Goal: Communication & Community: Share content

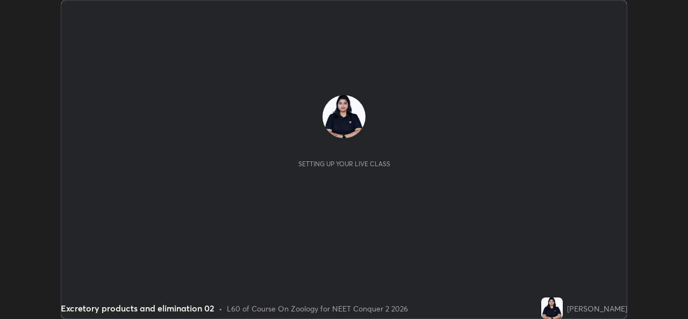
scroll to position [319, 688]
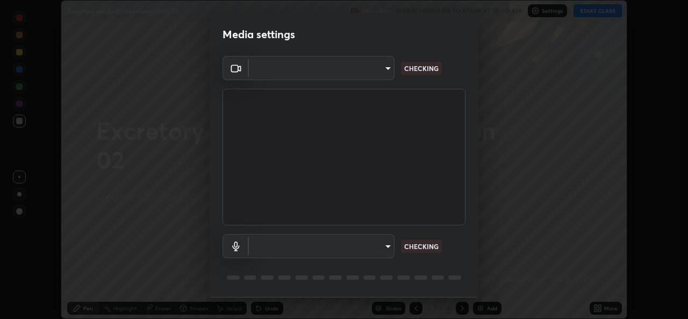
type input "d5dd4d4f0ad50d578cabb58e37a21e958f8cd01c412184e56a13254a0c40bdc7"
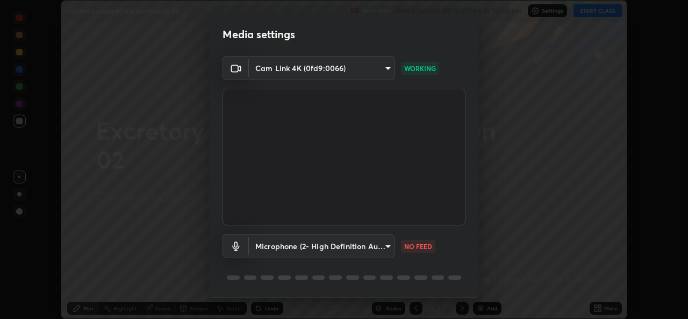
click at [390, 251] on body "Erase all Excretory products and elimination 02 Recording WAS SCHEDULED TO STAR…" at bounding box center [344, 159] width 688 height 319
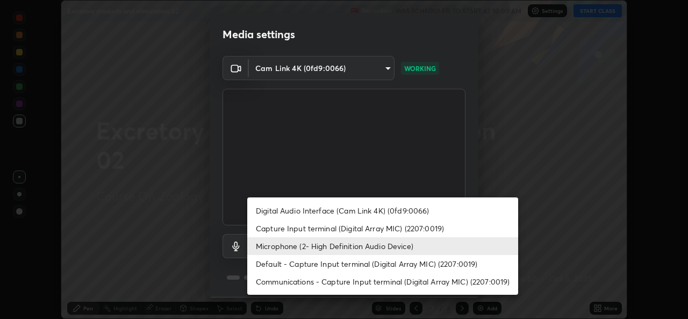
click at [402, 268] on li "Default - Capture Input terminal (Digital Array MIC) (2207:0019)" at bounding box center [382, 264] width 271 height 18
type input "default"
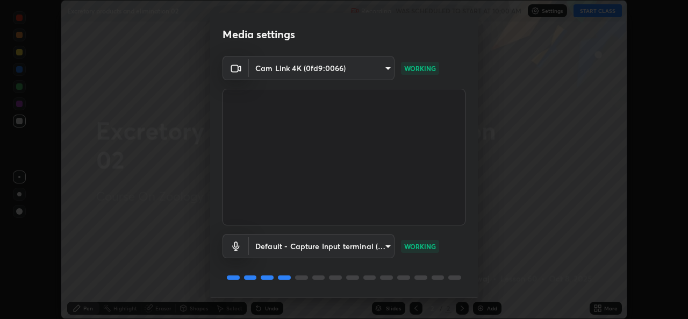
scroll to position [34, 0]
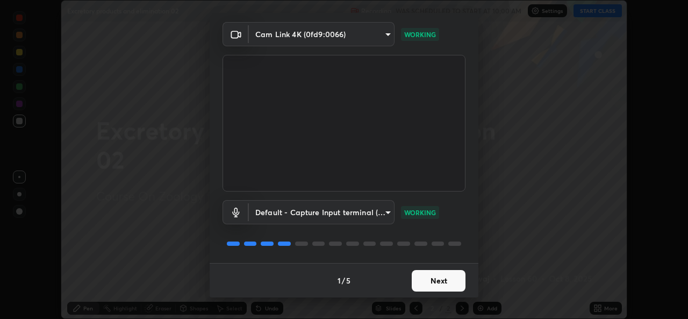
click at [448, 281] on button "Next" at bounding box center [439, 281] width 54 height 22
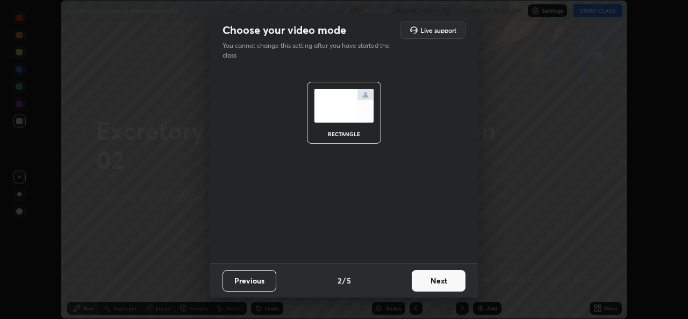
scroll to position [0, 0]
click at [461, 275] on button "Next" at bounding box center [439, 281] width 54 height 22
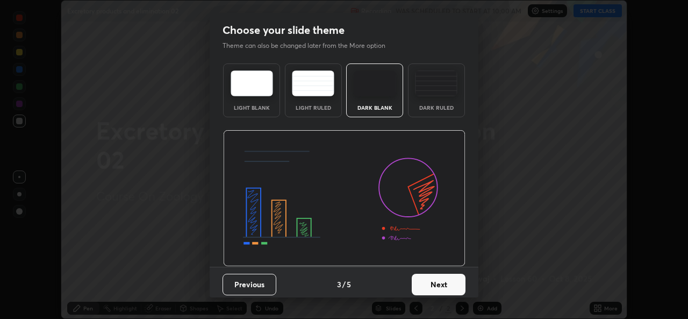
click at [461, 286] on button "Next" at bounding box center [439, 285] width 54 height 22
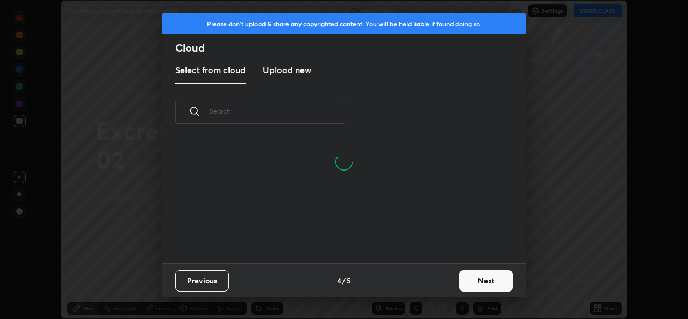
click at [471, 281] on button "Next" at bounding box center [486, 281] width 54 height 22
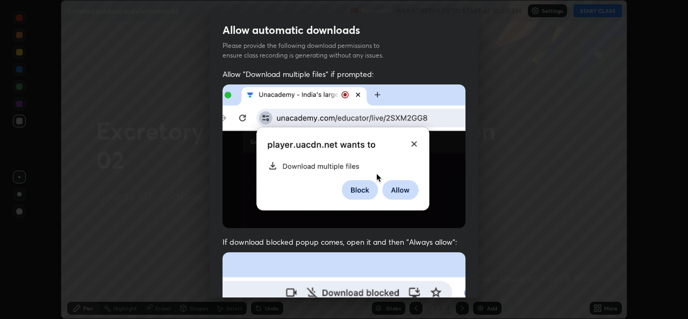
click at [479, 286] on div "Allow automatic downloads Please provide the following download permissions to …" at bounding box center [344, 159] width 688 height 319
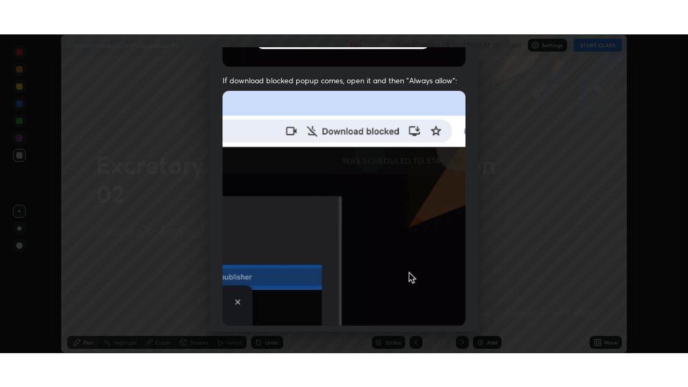
scroll to position [253, 0]
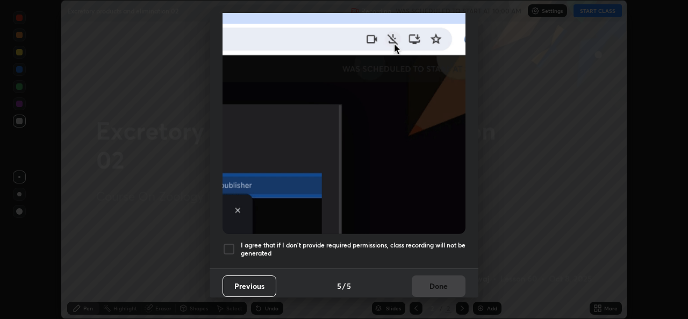
click at [226, 247] on div at bounding box center [229, 249] width 13 height 13
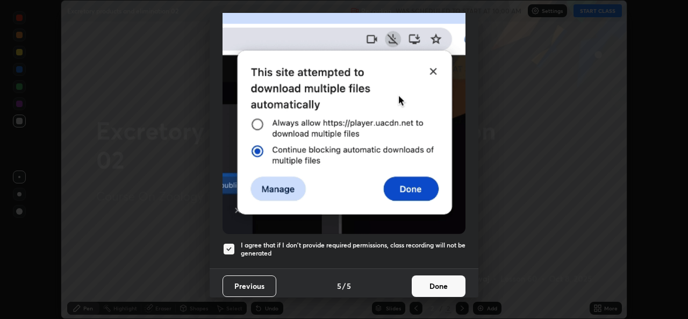
click at [433, 282] on button "Done" at bounding box center [439, 286] width 54 height 22
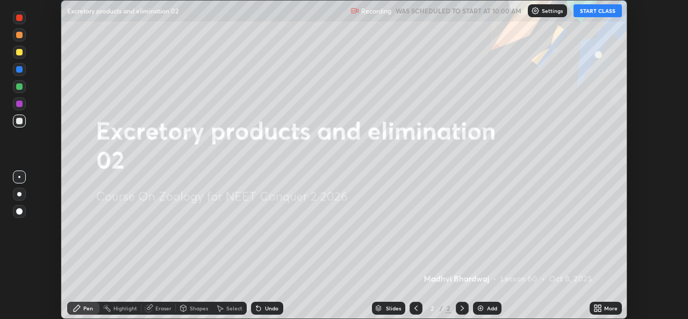
click at [602, 15] on button "START CLASS" at bounding box center [598, 10] width 48 height 13
click at [602, 308] on icon at bounding box center [598, 308] width 9 height 9
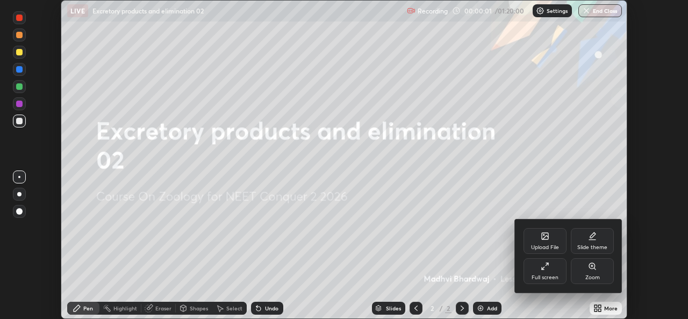
click at [557, 272] on div "Full screen" at bounding box center [545, 271] width 43 height 26
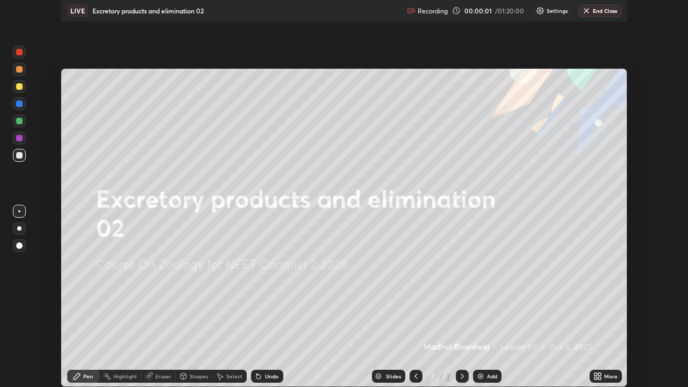
scroll to position [387, 688]
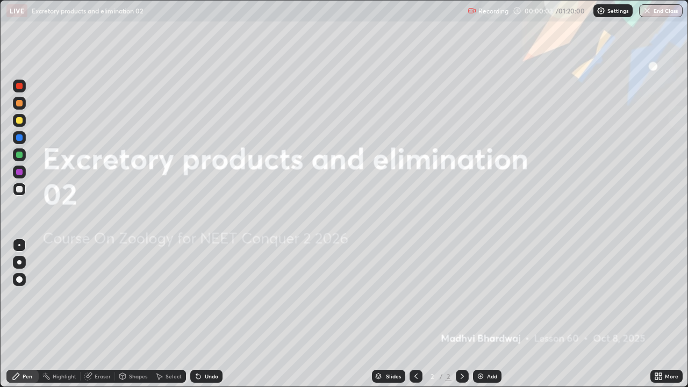
click at [23, 122] on div at bounding box center [19, 120] width 13 height 13
click at [491, 318] on div "Add" at bounding box center [492, 376] width 10 height 5
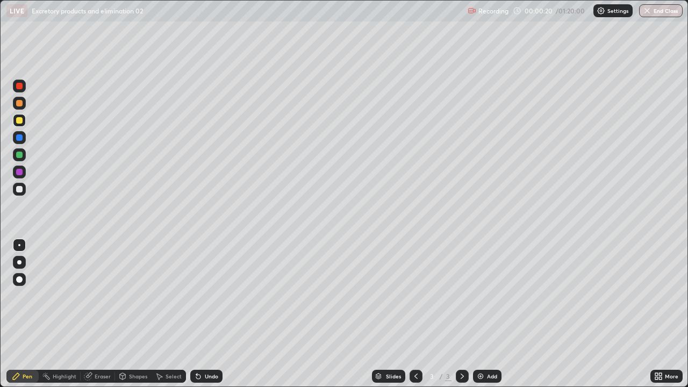
click at [22, 189] on div at bounding box center [19, 189] width 6 height 6
click at [24, 87] on div at bounding box center [19, 86] width 13 height 13
click at [24, 281] on div at bounding box center [19, 279] width 13 height 13
click at [19, 245] on div at bounding box center [19, 245] width 2 height 2
click at [24, 261] on div at bounding box center [19, 262] width 13 height 13
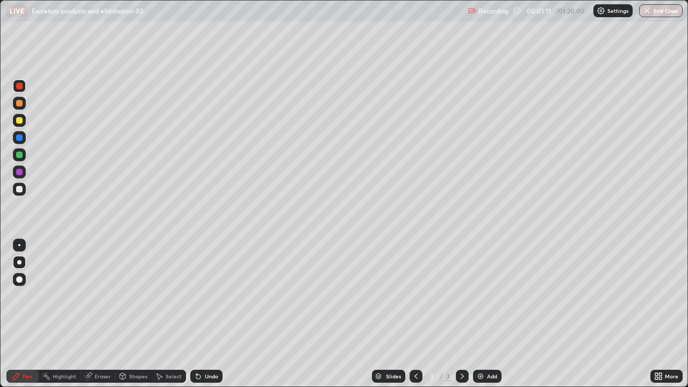
click at [207, 318] on div "Undo" at bounding box center [211, 376] width 13 height 5
click at [25, 247] on div at bounding box center [19, 245] width 13 height 13
click at [19, 190] on div at bounding box center [19, 189] width 6 height 6
click at [23, 87] on div at bounding box center [19, 86] width 13 height 13
click at [23, 189] on div at bounding box center [19, 189] width 13 height 13
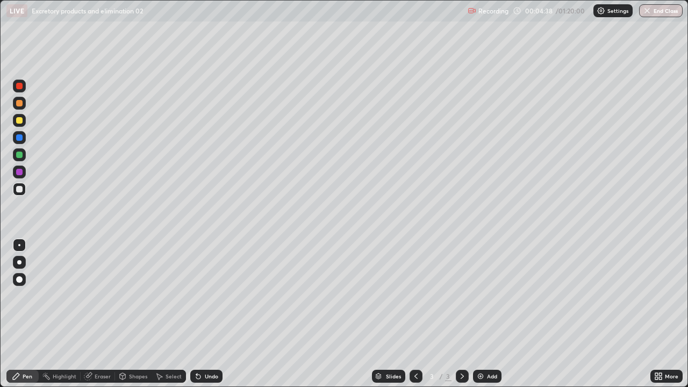
click at [21, 121] on div at bounding box center [19, 120] width 6 height 6
click at [17, 83] on div at bounding box center [19, 86] width 6 height 6
click at [24, 156] on div at bounding box center [19, 154] width 13 height 13
click at [25, 193] on div at bounding box center [19, 189] width 13 height 13
click at [24, 121] on div at bounding box center [19, 120] width 13 height 13
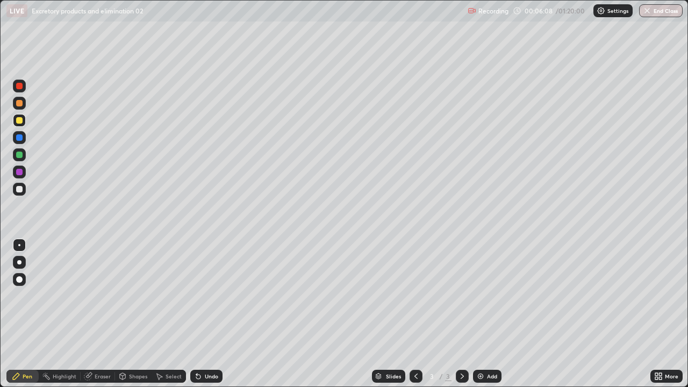
click at [24, 139] on div at bounding box center [19, 137] width 13 height 13
click at [25, 191] on div at bounding box center [19, 189] width 13 height 13
click at [20, 87] on div at bounding box center [19, 86] width 6 height 6
click at [207, 318] on div "Undo" at bounding box center [211, 376] width 13 height 5
click at [20, 194] on div at bounding box center [19, 189] width 13 height 13
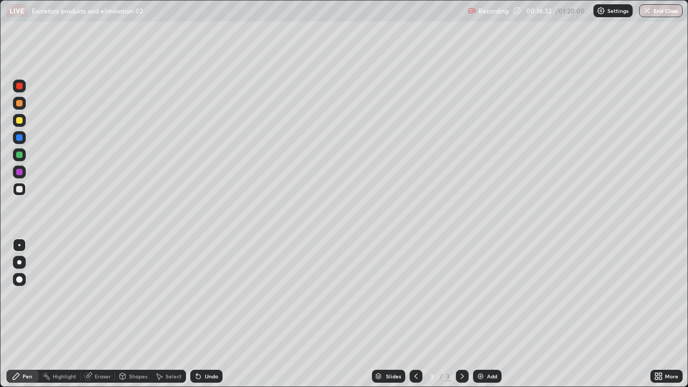
click at [20, 155] on div at bounding box center [19, 155] width 6 height 6
click at [25, 139] on div at bounding box center [19, 137] width 13 height 13
click at [500, 318] on div "Add" at bounding box center [487, 376] width 29 height 13
click at [24, 190] on div at bounding box center [19, 189] width 13 height 13
click at [24, 123] on div at bounding box center [19, 120] width 13 height 13
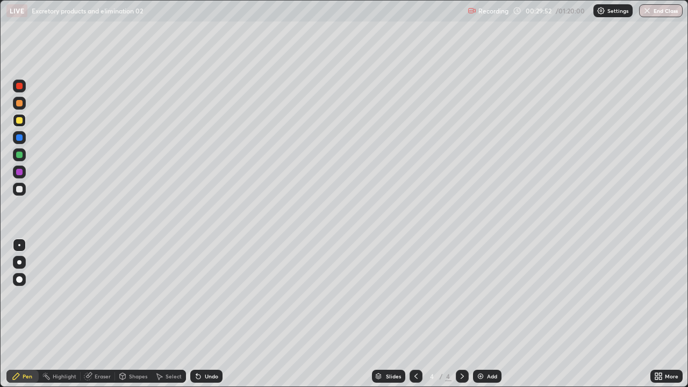
click at [495, 318] on div "Add" at bounding box center [492, 376] width 10 height 5
click at [25, 155] on div at bounding box center [19, 154] width 13 height 13
click at [24, 85] on div at bounding box center [19, 86] width 13 height 13
click at [23, 158] on div at bounding box center [19, 154] width 13 height 13
click at [23, 91] on div at bounding box center [19, 86] width 13 height 13
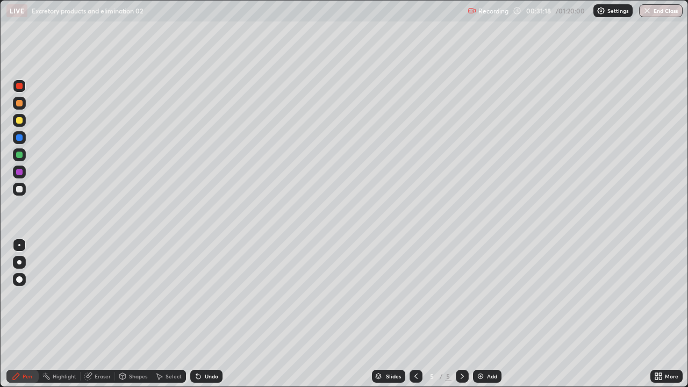
click at [24, 107] on div at bounding box center [19, 103] width 13 height 13
click at [24, 83] on div at bounding box center [19, 86] width 13 height 13
click at [16, 195] on div at bounding box center [19, 189] width 13 height 13
click at [23, 155] on div at bounding box center [19, 154] width 13 height 13
click at [209, 318] on div "Undo" at bounding box center [206, 376] width 32 height 13
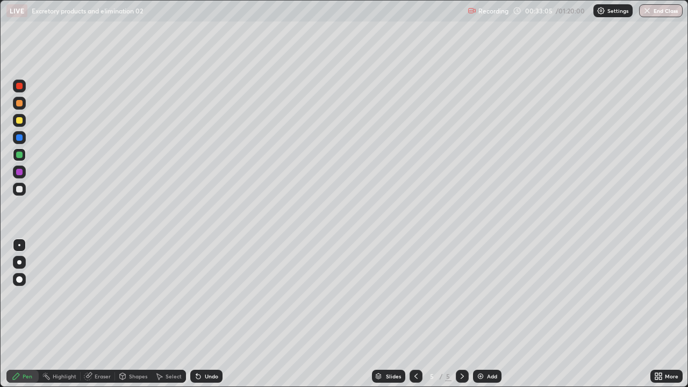
click at [20, 189] on div at bounding box center [19, 189] width 6 height 6
click at [0, 67] on div "Setting up your live class" at bounding box center [344, 193] width 688 height 387
click at [499, 318] on div "Add" at bounding box center [487, 376] width 29 height 13
click at [24, 123] on div at bounding box center [19, 120] width 13 height 13
click at [486, 318] on div "Add" at bounding box center [487, 376] width 29 height 13
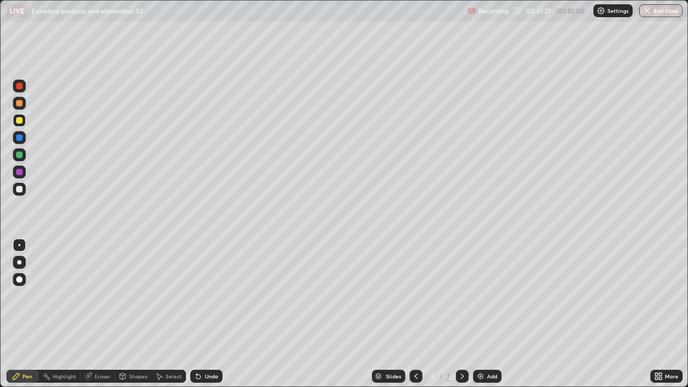
click at [23, 105] on div at bounding box center [19, 103] width 13 height 13
click at [23, 193] on div at bounding box center [19, 189] width 13 height 13
click at [24, 122] on div at bounding box center [19, 120] width 13 height 13
click at [23, 191] on div at bounding box center [19, 189] width 13 height 13
click at [20, 124] on div at bounding box center [19, 120] width 13 height 13
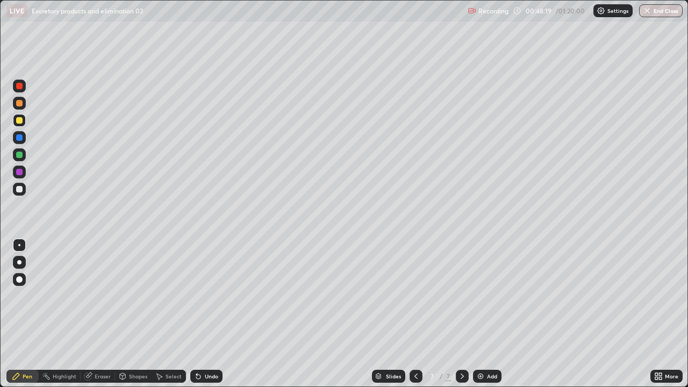
click at [493, 318] on div "Add" at bounding box center [492, 376] width 10 height 5
click at [415, 318] on icon at bounding box center [416, 376] width 9 height 9
click at [493, 318] on div "Add" at bounding box center [492, 376] width 10 height 5
click at [480, 318] on img at bounding box center [480, 376] width 9 height 9
click at [24, 82] on div at bounding box center [19, 86] width 13 height 13
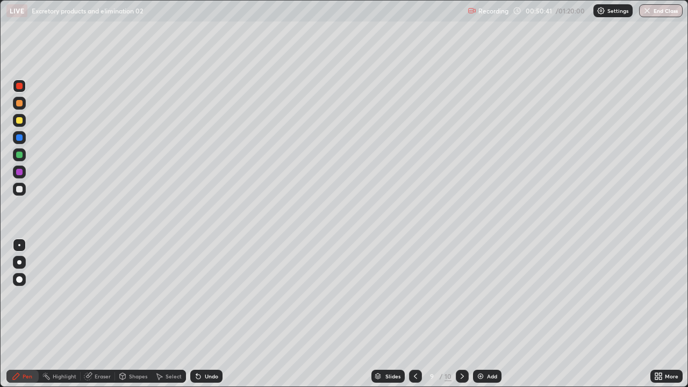
click at [205, 318] on div "Undo" at bounding box center [211, 376] width 13 height 5
click at [27, 193] on div at bounding box center [19, 189] width 17 height 17
click at [492, 318] on div "Add" at bounding box center [487, 376] width 29 height 13
click at [23, 121] on div at bounding box center [19, 120] width 13 height 13
click at [22, 83] on div at bounding box center [19, 86] width 6 height 6
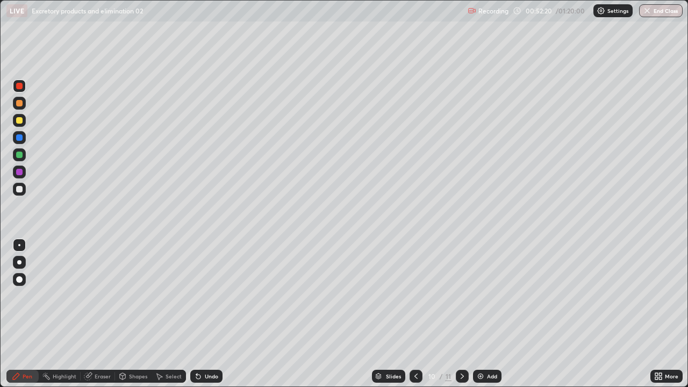
click at [25, 156] on div at bounding box center [19, 154] width 13 height 13
click at [25, 192] on div at bounding box center [19, 189] width 13 height 13
click at [23, 190] on div at bounding box center [19, 189] width 13 height 13
click at [24, 118] on div at bounding box center [19, 120] width 13 height 13
click at [24, 105] on div at bounding box center [19, 103] width 13 height 13
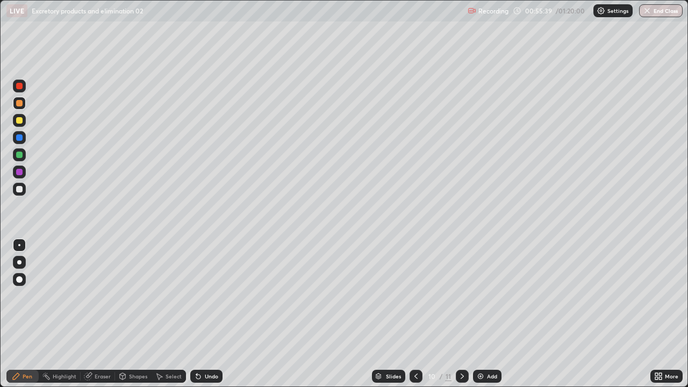
click at [24, 193] on div at bounding box center [19, 189] width 13 height 13
click at [22, 86] on div at bounding box center [19, 86] width 6 height 6
click at [214, 318] on div "Undo" at bounding box center [206, 376] width 32 height 13
click at [218, 318] on div "Undo" at bounding box center [206, 376] width 32 height 13
click at [23, 122] on div at bounding box center [19, 120] width 13 height 13
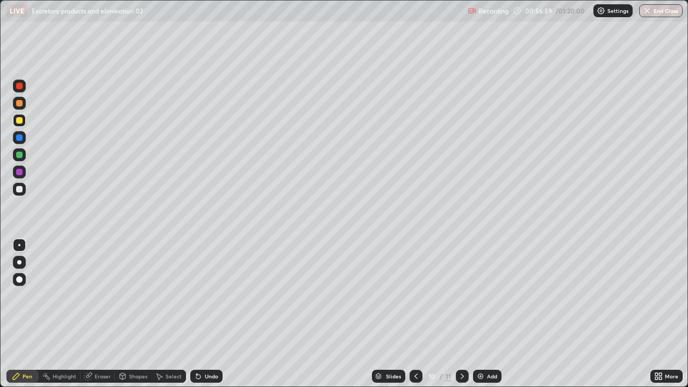
click at [23, 194] on div at bounding box center [19, 189] width 13 height 13
click at [96, 318] on div "Eraser" at bounding box center [103, 376] width 16 height 5
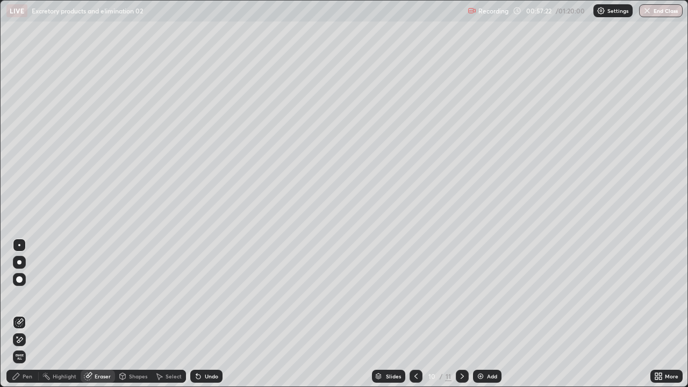
click at [21, 318] on div "Pen" at bounding box center [22, 376] width 32 height 13
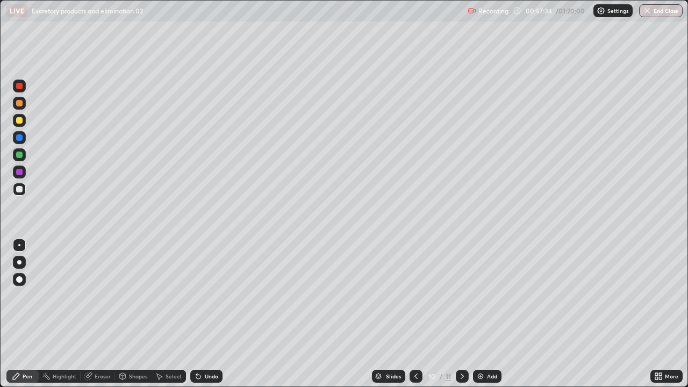
click at [204, 318] on div "Undo" at bounding box center [206, 376] width 32 height 13
click at [205, 318] on div "Undo" at bounding box center [206, 376] width 32 height 13
click at [24, 158] on div at bounding box center [19, 154] width 13 height 13
click at [213, 318] on div "Undo" at bounding box center [211, 376] width 13 height 5
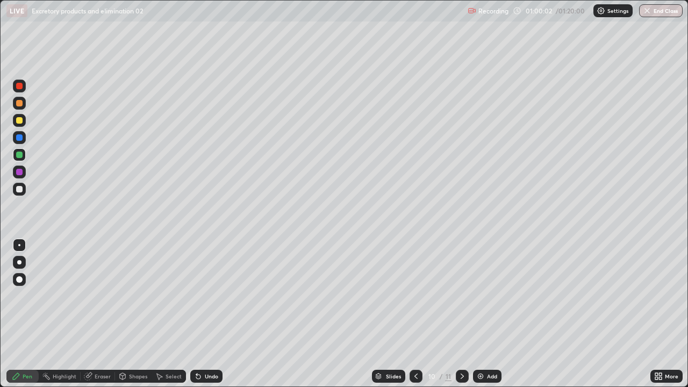
click at [213, 318] on div "Undo" at bounding box center [211, 376] width 13 height 5
click at [20, 122] on div at bounding box center [19, 120] width 6 height 6
click at [20, 103] on div at bounding box center [19, 103] width 6 height 6
click at [23, 138] on div at bounding box center [19, 137] width 13 height 13
click at [23, 125] on div at bounding box center [19, 120] width 13 height 13
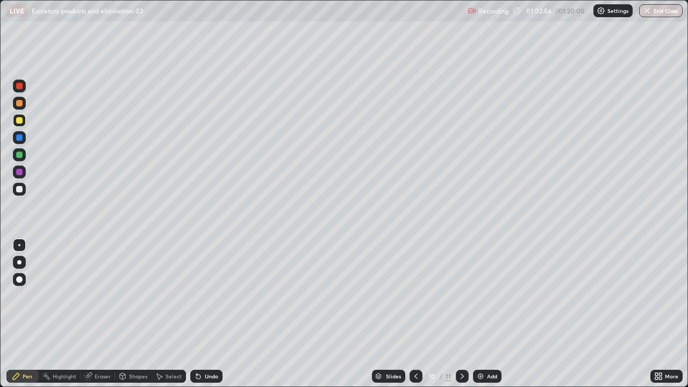
click at [23, 174] on div at bounding box center [19, 172] width 13 height 13
click at [25, 191] on div at bounding box center [19, 189] width 13 height 13
click at [494, 318] on div "Add" at bounding box center [487, 376] width 29 height 13
click at [216, 318] on div "Undo" at bounding box center [211, 376] width 13 height 5
click at [214, 318] on div "Undo" at bounding box center [211, 376] width 13 height 5
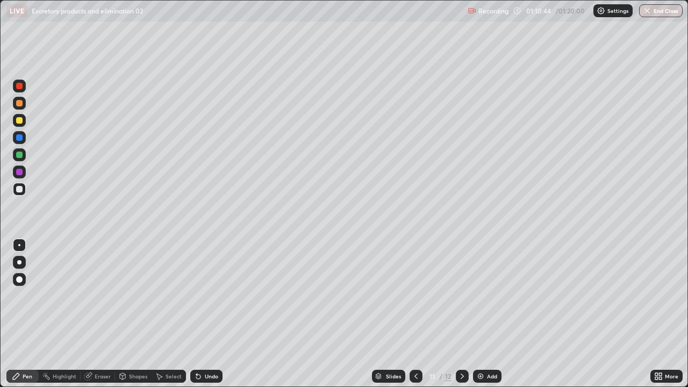
click at [229, 318] on div "Slides 11 / 12 Add" at bounding box center [437, 377] width 428 height 22
click at [220, 318] on div "Undo" at bounding box center [206, 376] width 32 height 13
click at [216, 318] on div "Undo" at bounding box center [211, 376] width 13 height 5
click at [212, 318] on div "Undo" at bounding box center [211, 376] width 13 height 5
click at [660, 15] on button "End Class" at bounding box center [661, 10] width 44 height 13
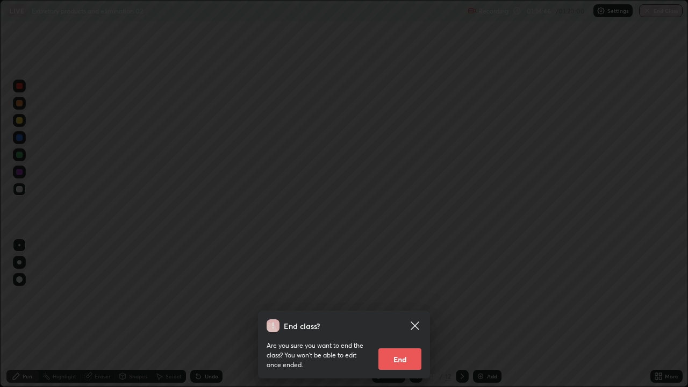
click at [403, 318] on button "End" at bounding box center [400, 359] width 43 height 22
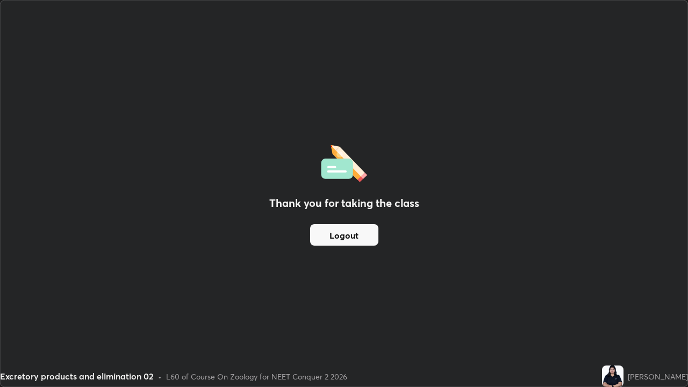
click at [355, 235] on button "Logout" at bounding box center [344, 235] width 68 height 22
click at [361, 232] on button "Logout" at bounding box center [344, 235] width 68 height 22
click at [362, 234] on button "Logout" at bounding box center [344, 235] width 68 height 22
click at [366, 234] on button "Logout" at bounding box center [344, 235] width 68 height 22
